Goal: Navigation & Orientation: Find specific page/section

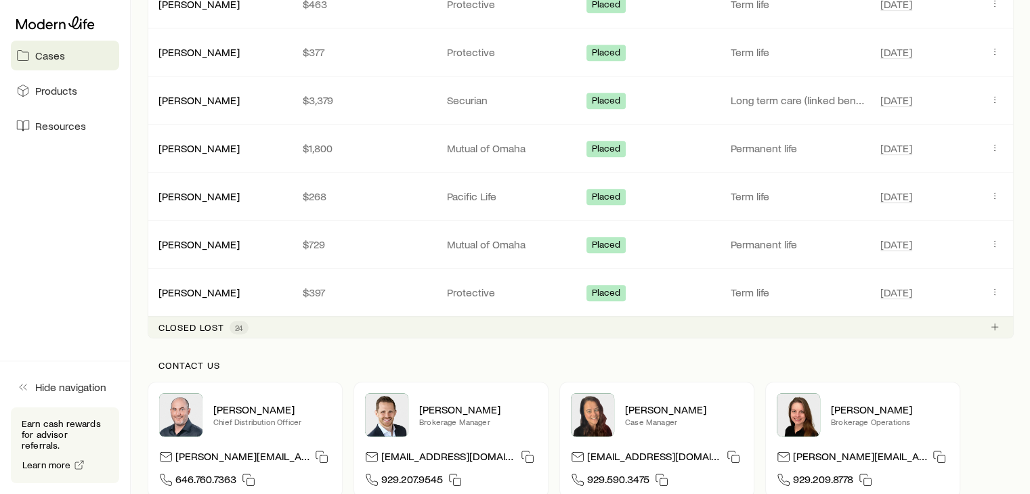
scroll to position [811, 0]
click at [521, 326] on div "Closed lost 24" at bounding box center [581, 326] width 866 height 22
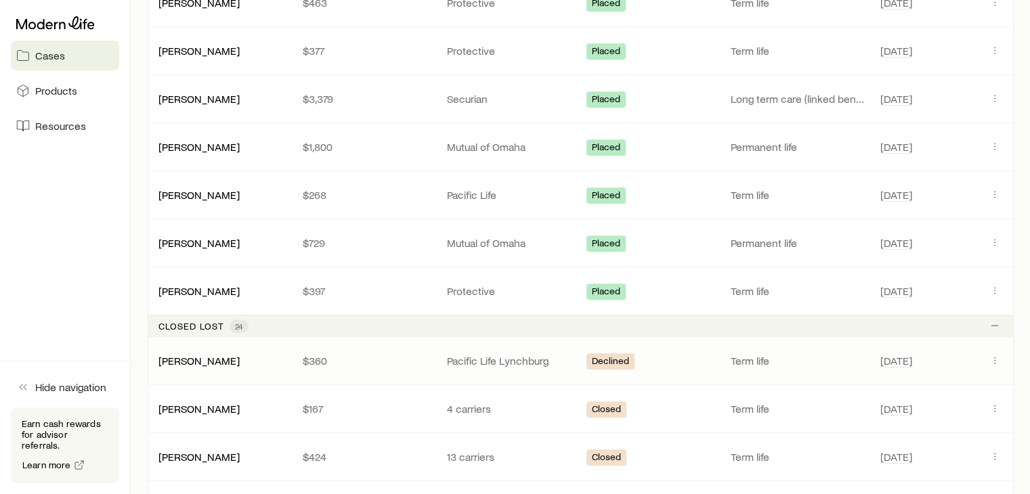
click at [518, 354] on p "Pacific Life Lynchburg" at bounding box center [508, 361] width 123 height 14
click at [979, 356] on span "[DATE]" at bounding box center [930, 361] width 101 height 16
click at [70, 89] on span "Products" at bounding box center [56, 91] width 42 height 14
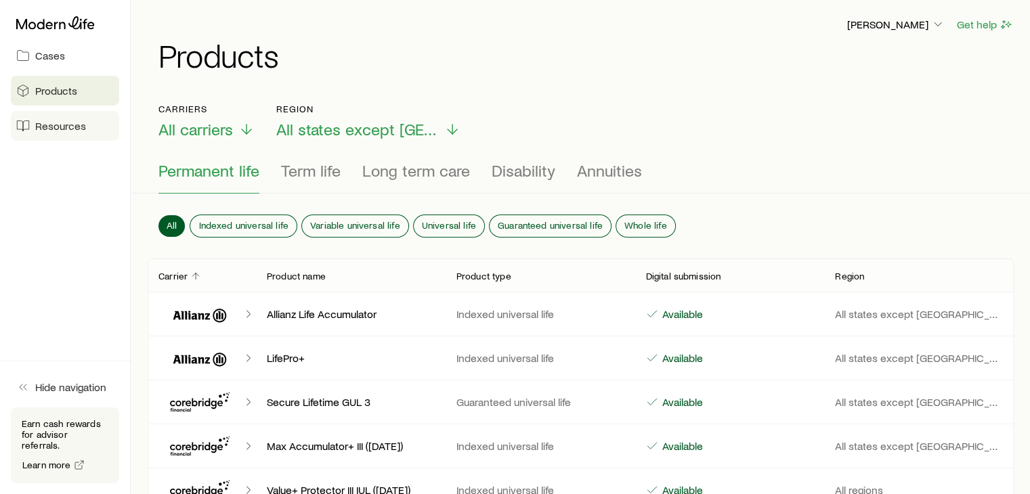
click at [68, 124] on span "Resources" at bounding box center [60, 126] width 51 height 14
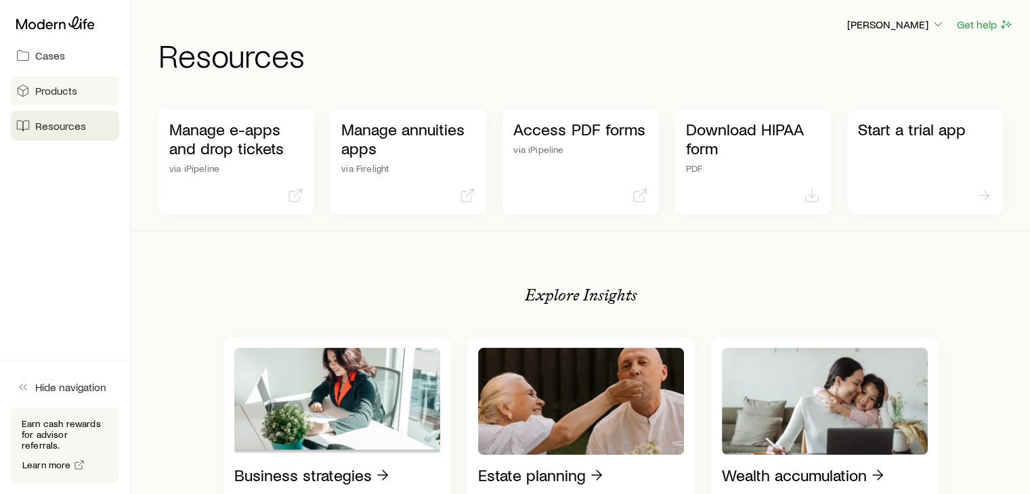
click at [57, 85] on span "Products" at bounding box center [56, 91] width 42 height 14
